Goal: Use online tool/utility: Utilize a website feature to perform a specific function

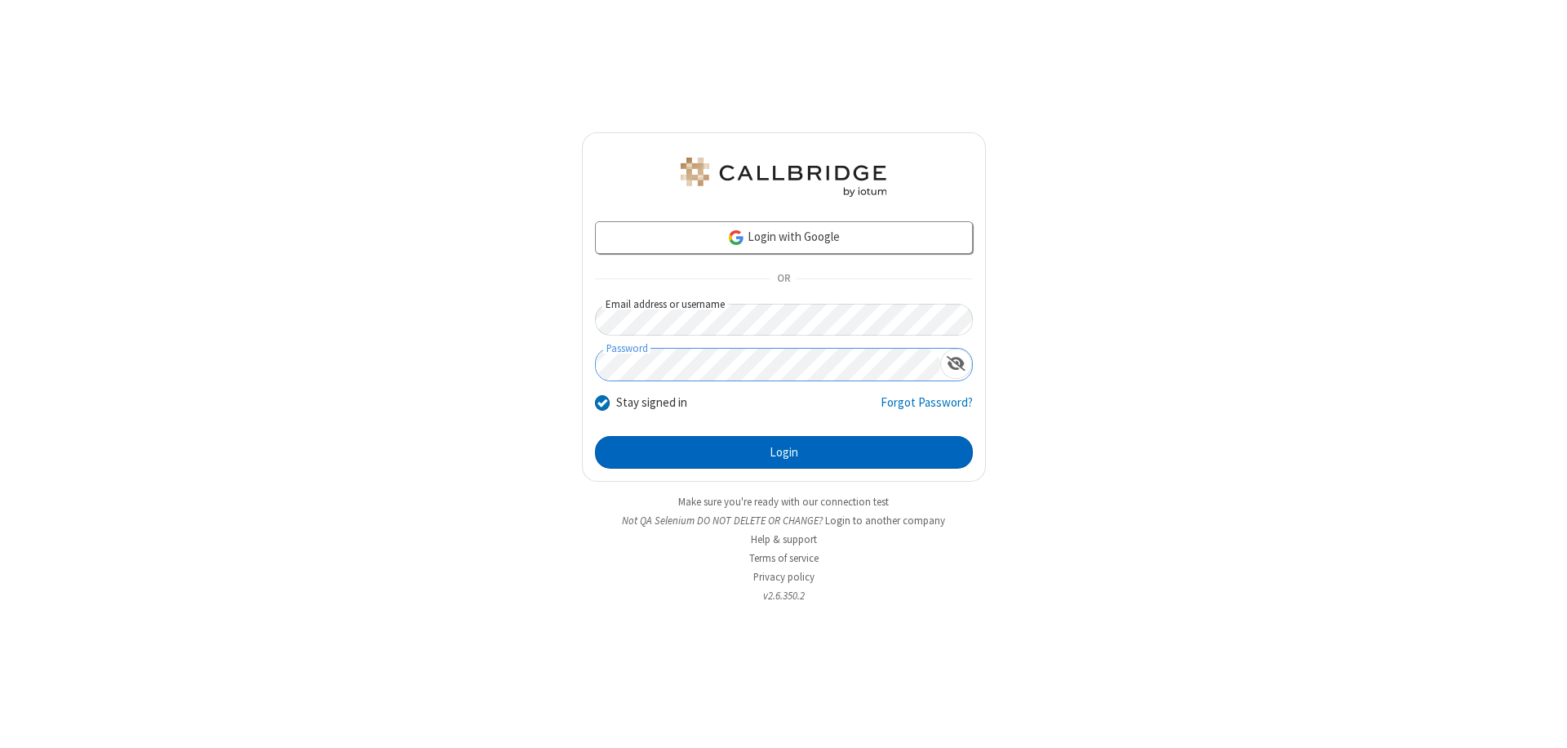
click at [783, 452] on button "Login" at bounding box center [784, 452] width 378 height 33
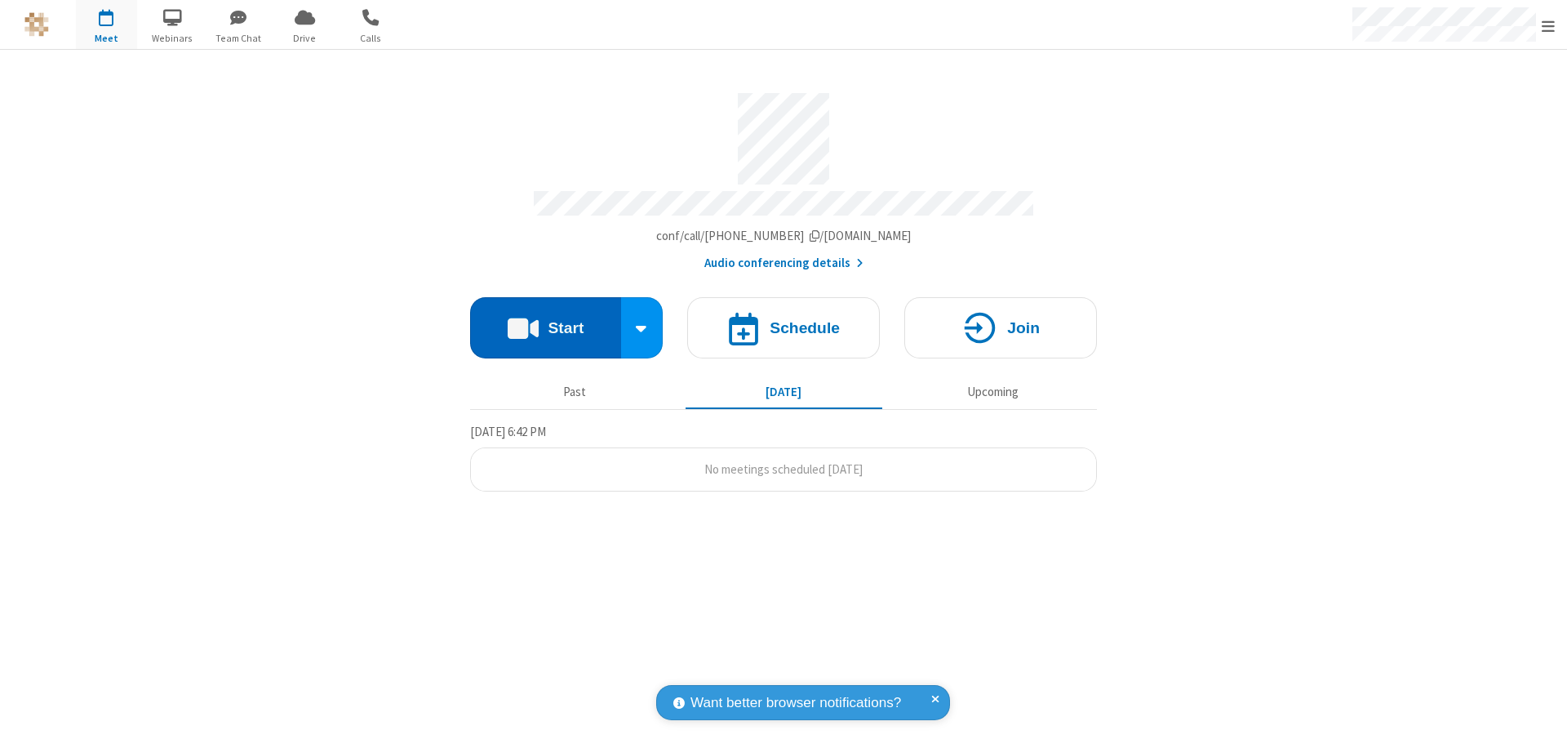
click at [545, 320] on button "Start" at bounding box center [545, 327] width 151 height 61
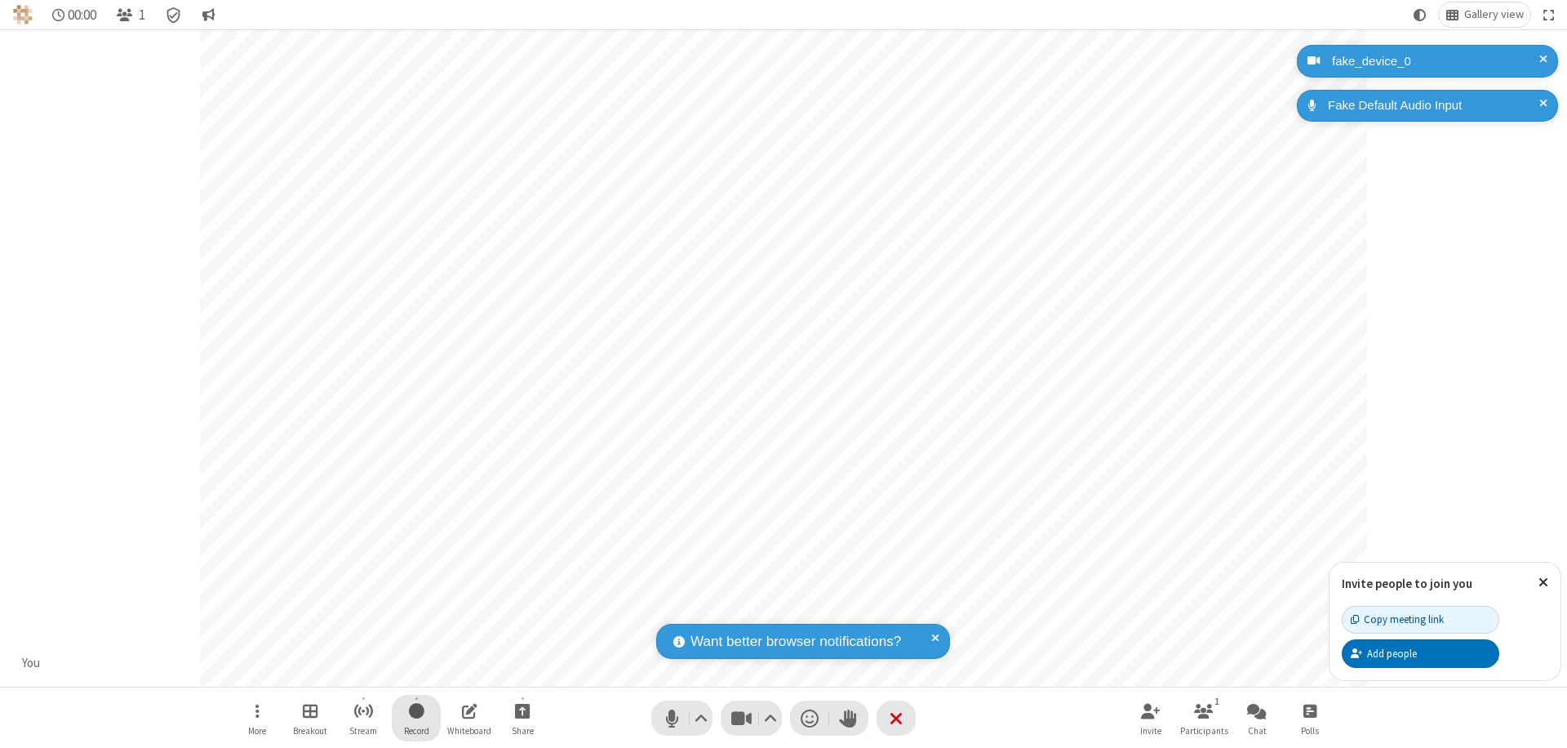
click at [416, 717] on span "Start recording" at bounding box center [417, 710] width 16 height 20
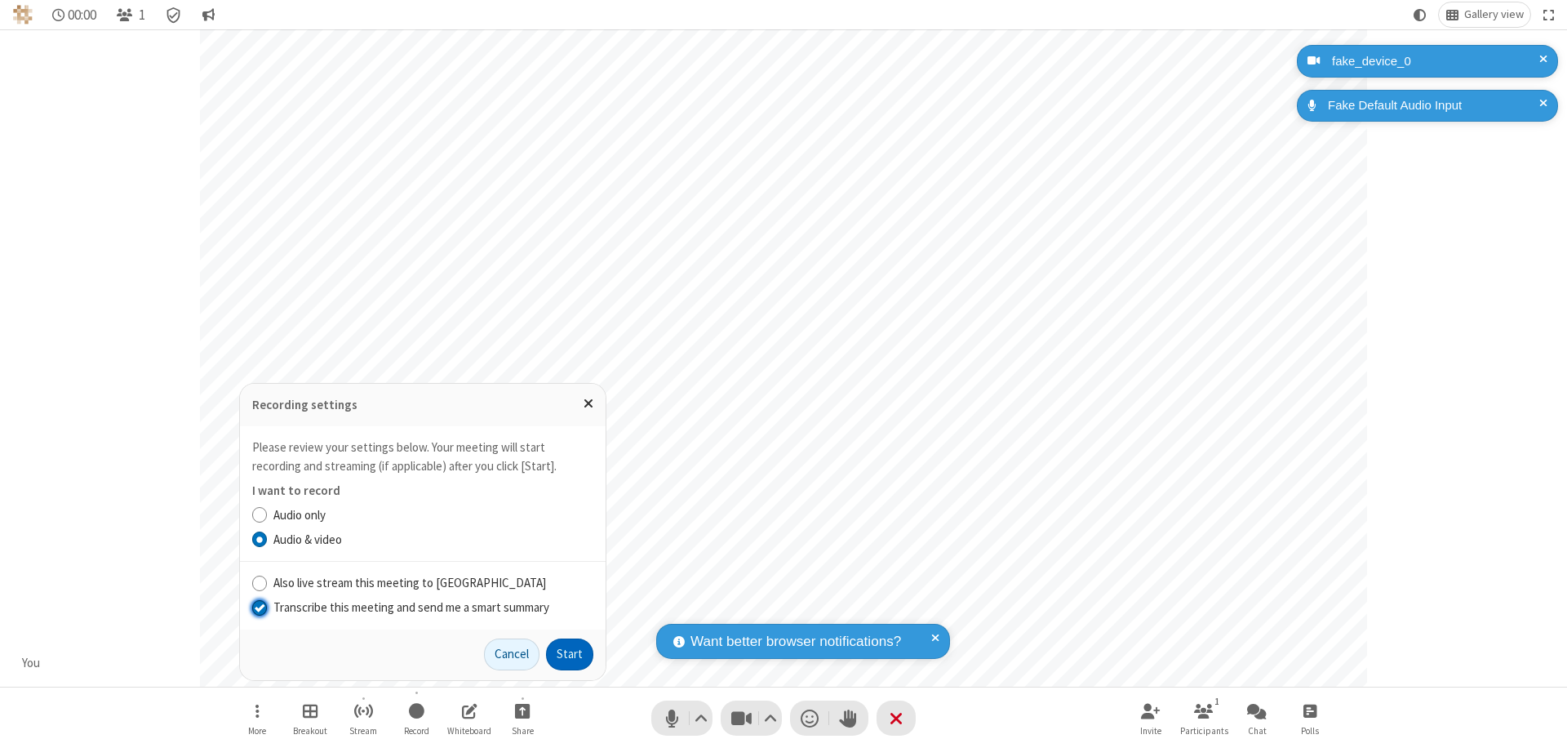
click at [259, 606] on input "Transcribe this meeting and send me a smart summary" at bounding box center [260, 606] width 16 height 17
click at [570, 654] on button "Start" at bounding box center [569, 654] width 47 height 33
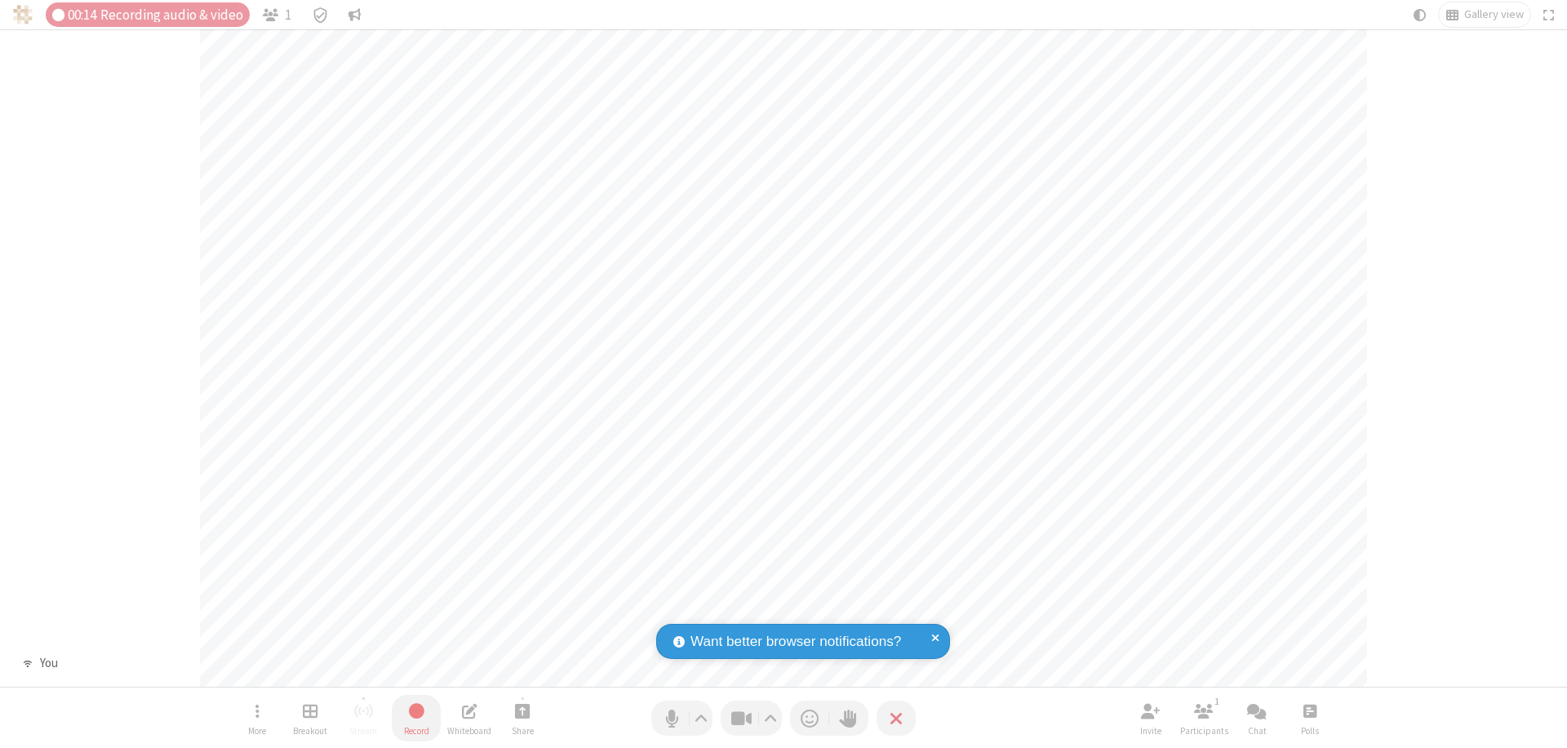
click at [416, 717] on span "Stop recording" at bounding box center [416, 710] width 20 height 21
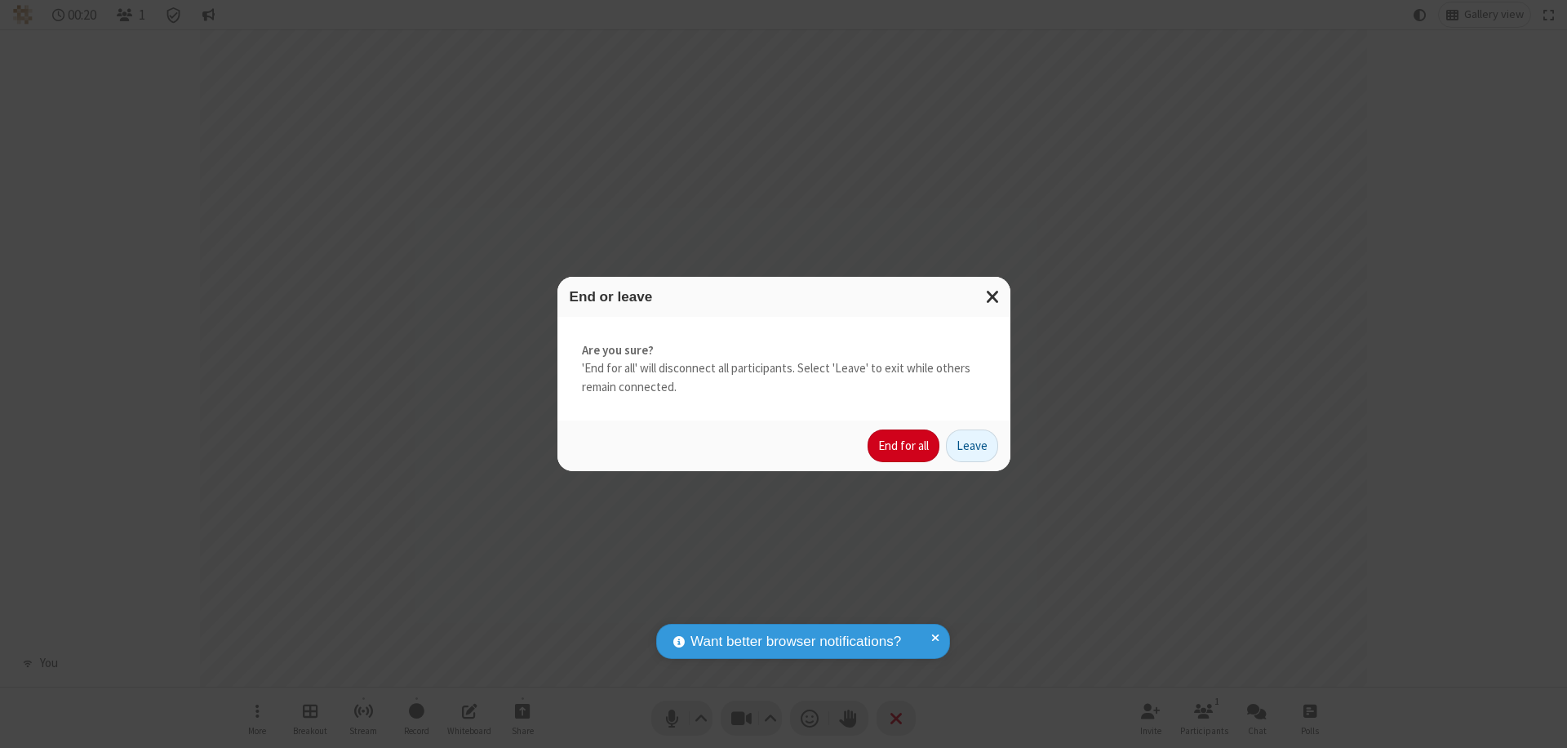
click at [904, 446] on button "End for all" at bounding box center [904, 445] width 72 height 33
